Goal: Check status: Check status

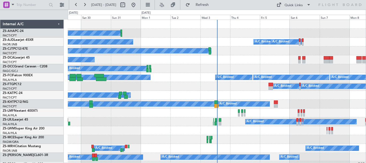
click at [208, 17] on div "Wed 3" at bounding box center [216, 17] width 30 height 5
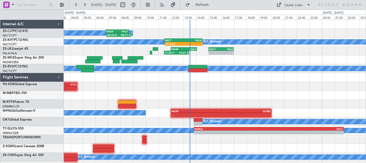
click at [260, 89] on div "A/C Booked 06:55 Z 08:51 Z FAGR 06:50 Z FACT 08:40 Z A/C Unavailable A/C Booked…" at bounding box center [215, 91] width 302 height 142
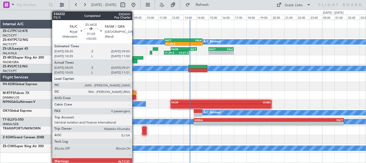
click at [135, 58] on div at bounding box center [136, 58] width 16 height 4
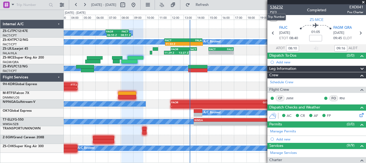
click at [282, 8] on span "536232" at bounding box center [276, 7] width 13 height 6
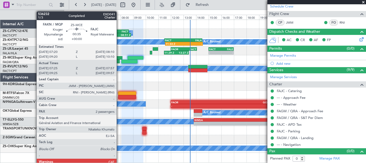
click at [119, 57] on div at bounding box center [117, 58] width 11 height 4
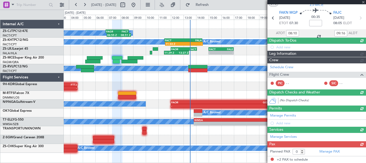
type input "07:35"
type input "07:52"
type input "2"
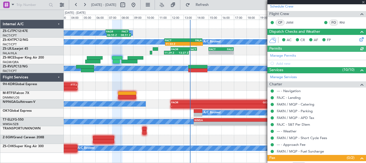
scroll to position [105, 0]
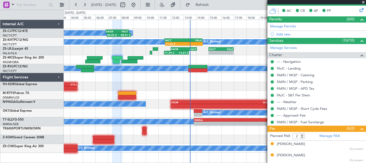
click at [366, 2] on span at bounding box center [363, 2] width 5 height 5
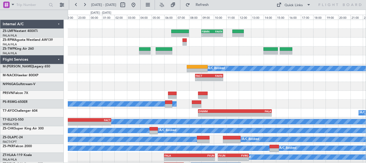
click at [254, 100] on div "- - FBMN 09:00 Z FAKN 10:45 Z A/C Booked - - FACT 08:30 Z FAKN 10:45 Z - - FAOR…" at bounding box center [217, 95] width 298 height 150
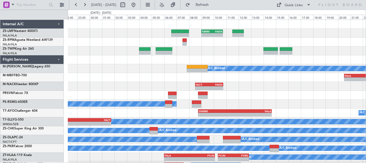
click at [268, 86] on div "- - FBMN 09:00 Z FAKN 10:45 Z A/C Booked - - FALA 20:30 Z LSZS 06:35 Z - - FACT…" at bounding box center [217, 95] width 298 height 150
click at [138, 7] on button at bounding box center [133, 5] width 9 height 9
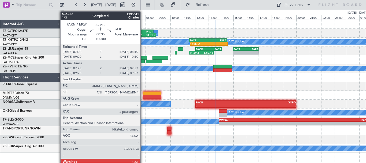
click at [143, 59] on div at bounding box center [142, 58] width 11 height 4
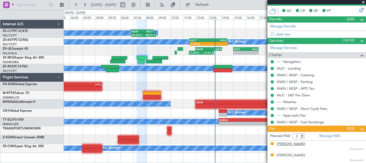
drag, startPoint x: 308, startPoint y: 144, endPoint x: 278, endPoint y: 144, distance: 30.8
click at [278, 144] on div "[PERSON_NAME] Document" at bounding box center [320, 146] width 87 height 10
copy div "[PERSON_NAME]"
drag, startPoint x: 299, startPoint y: 156, endPoint x: 275, endPoint y: 154, distance: 24.0
click at [275, 154] on div "[PERSON_NAME] Document" at bounding box center [316, 158] width 93 height 10
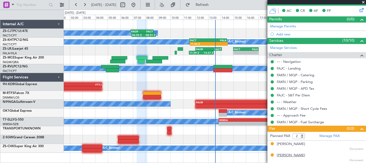
copy div "[PERSON_NAME]"
click at [363, 2] on span at bounding box center [363, 2] width 5 height 5
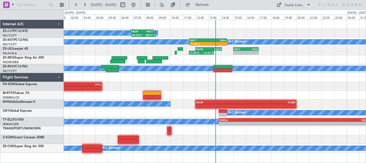
click at [124, 92] on div "A/C Booked 06:55 Z 08:51 Z FAGR 06:50 Z FACT 08:40 Z A/C Unavailable A/C Booked…" at bounding box center [215, 86] width 302 height 133
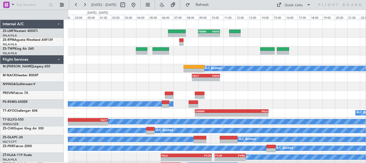
click at [289, 100] on div "- - FBMN 09:00 Z FAKN 10:45 Z A/C Booked - - FACT 08:30 Z FAKN 10:45 Z - - FAOR…" at bounding box center [217, 95] width 298 height 150
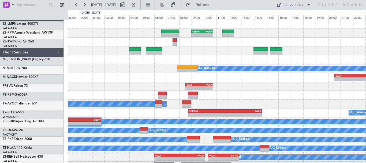
scroll to position [0, 0]
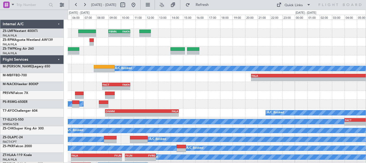
click at [42, 64] on div "- - FBMN 09:00 Z FAKN 10:45 Z A/C Booked - - FALA 20:30 Z LSZS 06:35 Z - - FACT…" at bounding box center [183, 86] width 366 height 153
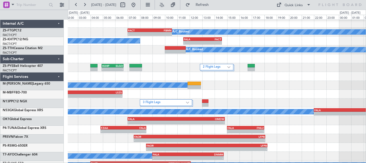
scroll to position [1, 0]
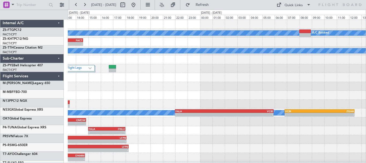
click at [87, 90] on div "A/C Booked A/C Booked - - FACT 07:00 Z FBMN 10:35 Z - - FALA 11:30 Z FACT 14:35…" at bounding box center [217, 122] width 298 height 204
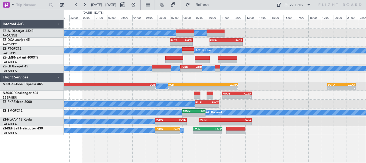
click at [281, 133] on div "A/C Booked A/C Booked A/C Booked - - FACT 07:00 Z FAKN 08:48 Z - - FAKN 10:10 Z…" at bounding box center [215, 77] width 302 height 115
click at [275, 79] on div at bounding box center [215, 77] width 302 height 9
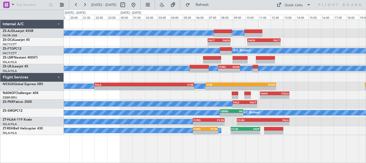
click at [220, 157] on div "A/C Booked A/C Booked A/C Booked - - FACT 07:00 Z FAKN 08:48 Z - - FAKN 10:10 Z…" at bounding box center [215, 91] width 303 height 143
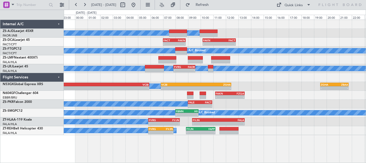
click at [274, 106] on div "A/C Booked A/C Booked A/C Booked - - FACT 07:00 Z FAKN 08:48 Z - - FAKN 10:10 Z…" at bounding box center [215, 77] width 302 height 115
click at [138, 4] on button at bounding box center [133, 5] width 9 height 9
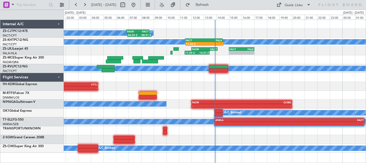
click at [89, 92] on div at bounding box center [215, 95] width 302 height 9
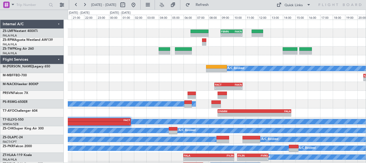
click at [248, 103] on div "A/C Booked" at bounding box center [217, 103] width 298 height 9
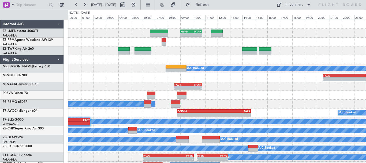
click at [295, 102] on div "- - FBMN 09:00 Z FAKN 10:45 Z A/C Booked - - FALA 20:30 Z LSZS 06:35 Z - - FACT…" at bounding box center [217, 95] width 298 height 150
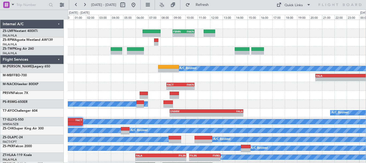
click at [305, 56] on div "- - FBMN 09:00 Z FAKN 10:45 Z A/C Booked - - FALA 20:30 Z LSZS 06:35 Z - - FACT…" at bounding box center [217, 95] width 298 height 150
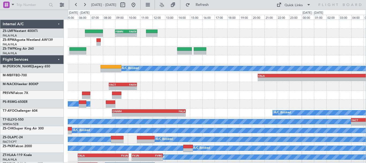
click at [156, 66] on div "- - FBMN 09:00 Z FAKN 10:45 Z A/C Booked - - FALA 20:30 Z LSZS 06:35 Z - - FACT…" at bounding box center [217, 95] width 298 height 150
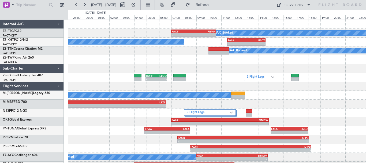
click at [217, 87] on div "A/C Booked - - FACT 07:00 Z FBMN 10:35 Z A/C Booked - - FALA 11:30 Z FACT 14:35…" at bounding box center [217, 122] width 298 height 204
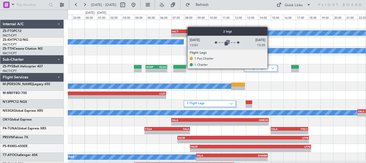
click at [270, 68] on label "2 Flight Legs" at bounding box center [259, 68] width 24 height 5
